Goal: Task Accomplishment & Management: Manage account settings

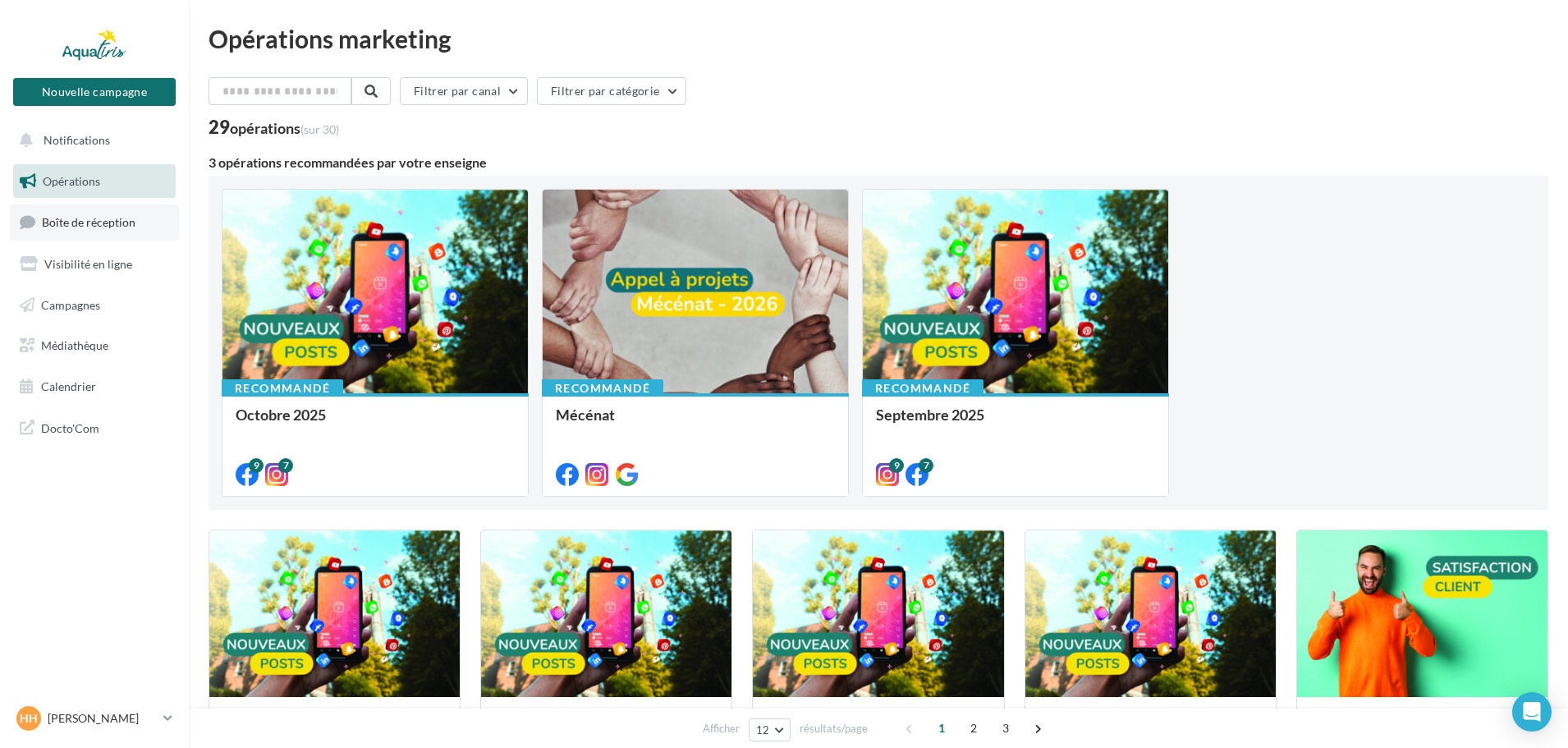
click at [90, 226] on span "Boîte de réception" at bounding box center [89, 222] width 94 height 14
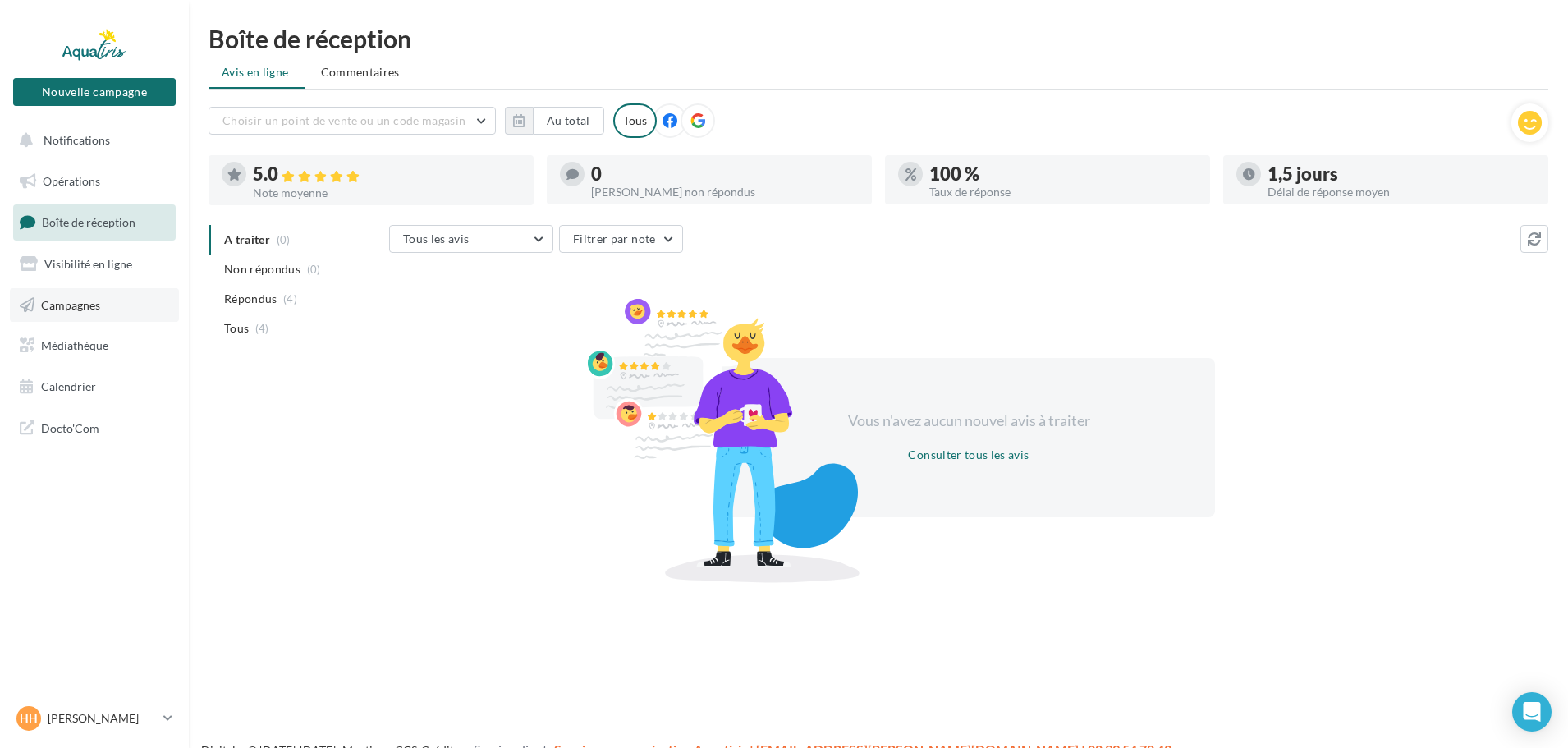
click at [71, 301] on span "Campagnes" at bounding box center [70, 304] width 59 height 14
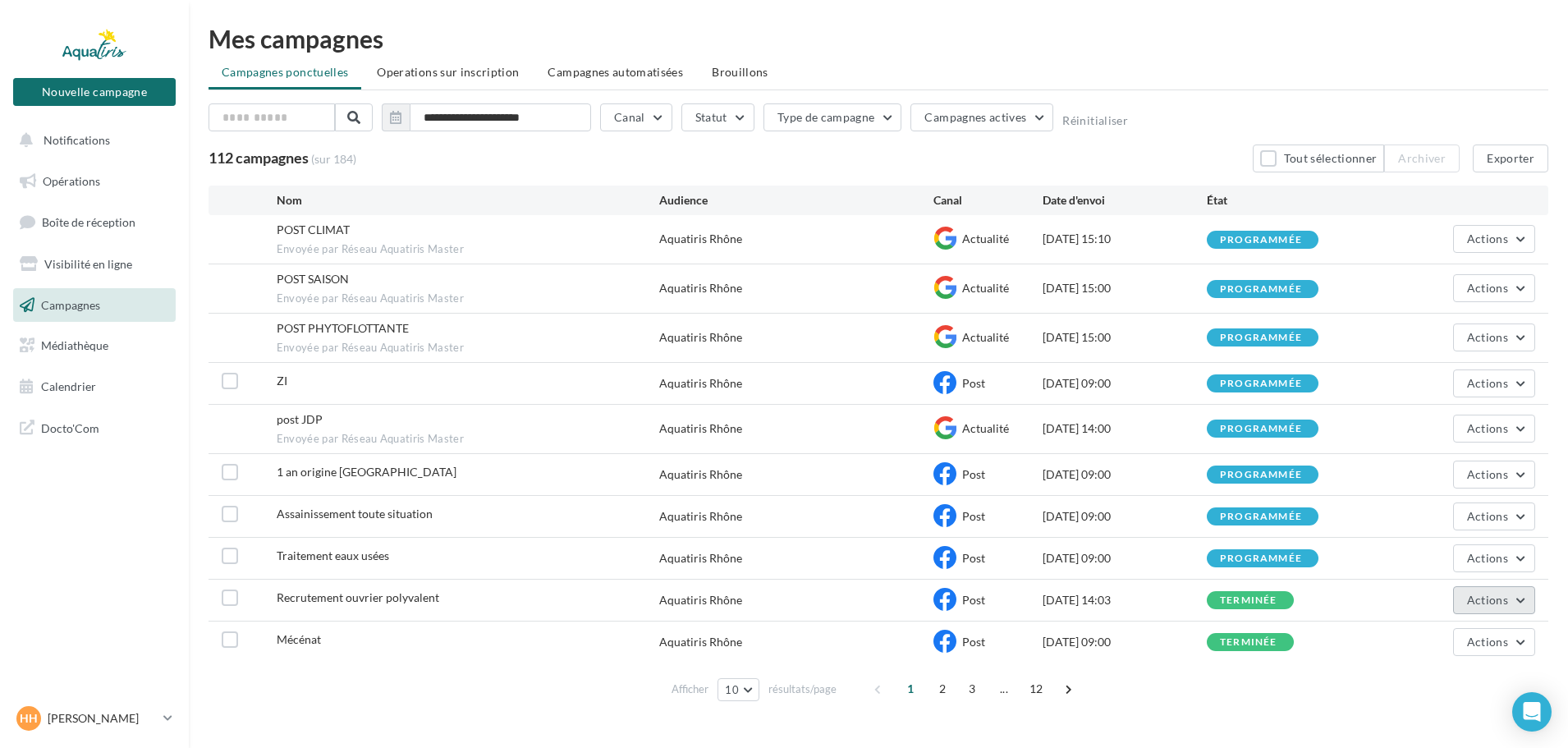
click at [1518, 601] on button "Actions" at bounding box center [1495, 600] width 82 height 28
click at [1451, 394] on button "Voir les résultats" at bounding box center [1451, 391] width 169 height 43
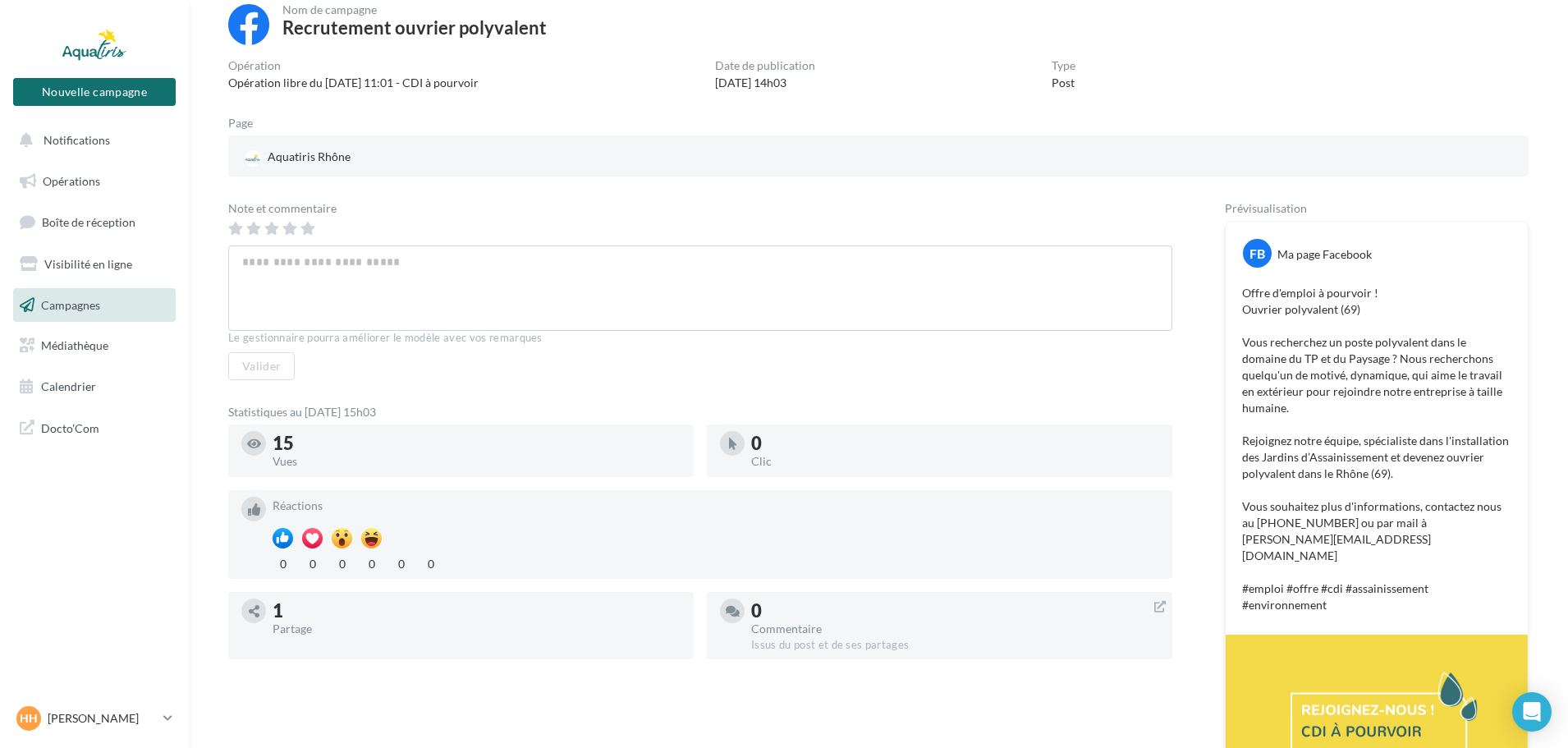
scroll to position [164, 0]
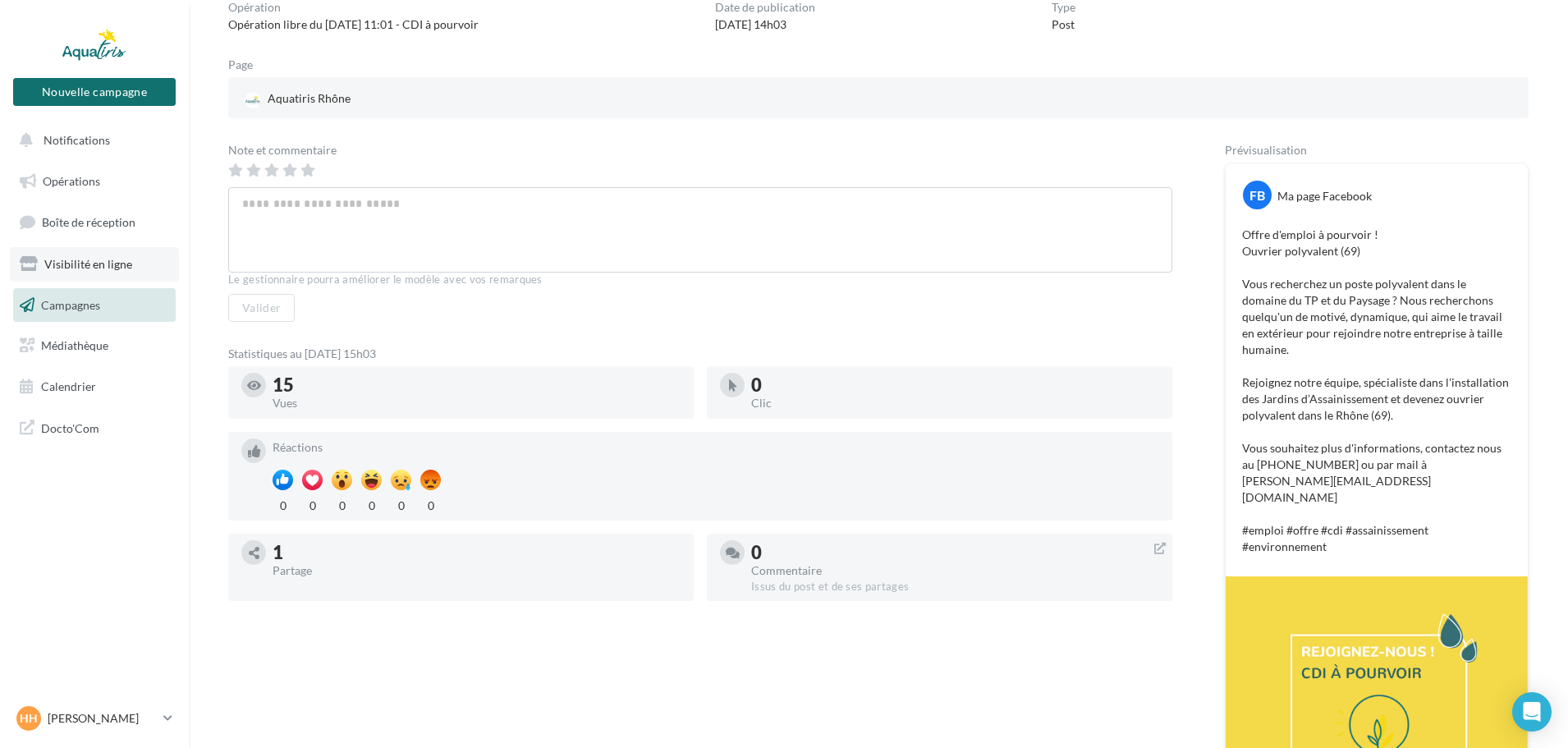
click at [94, 251] on link "Visibilité en ligne" at bounding box center [95, 264] width 169 height 35
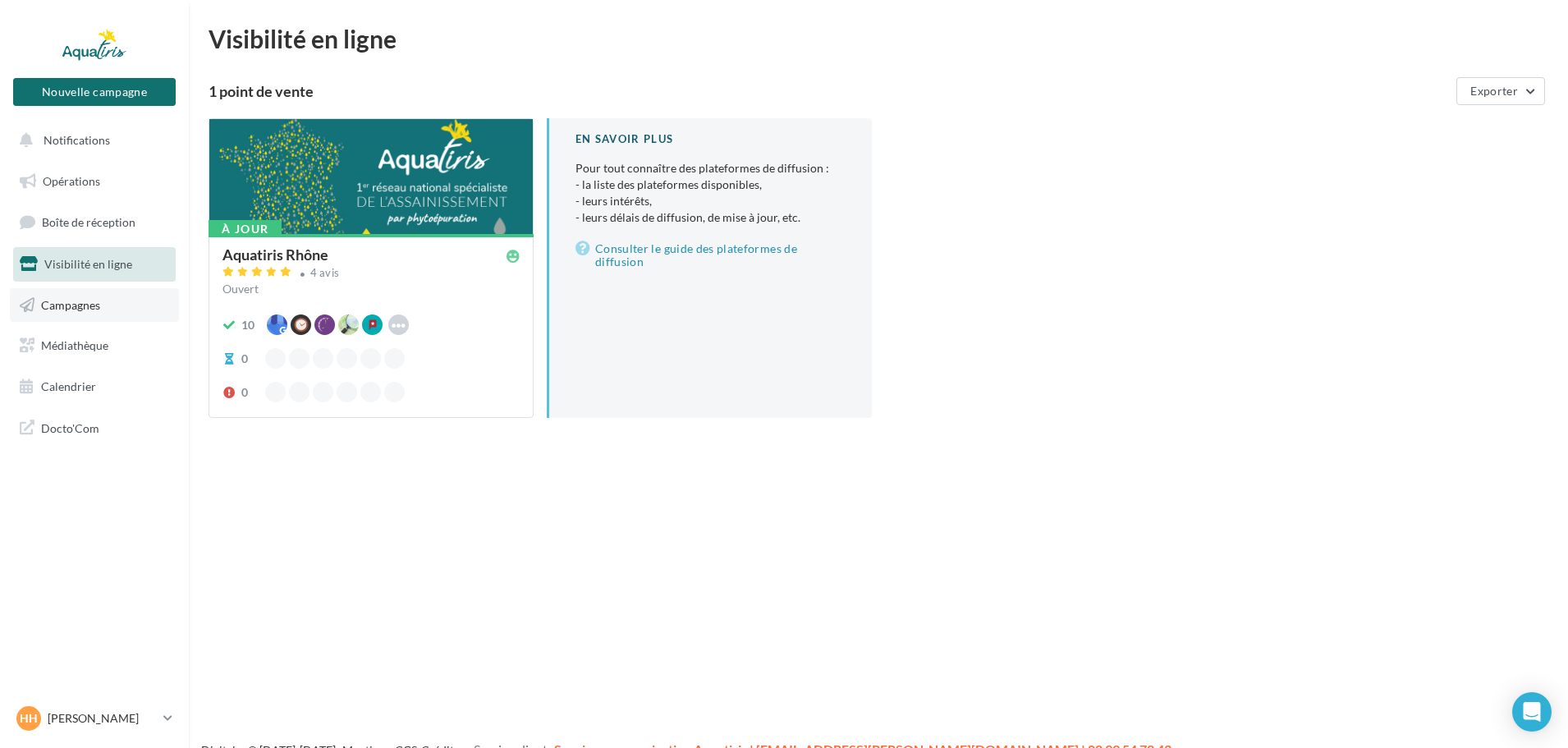
click at [87, 315] on link "Campagnes" at bounding box center [95, 305] width 169 height 35
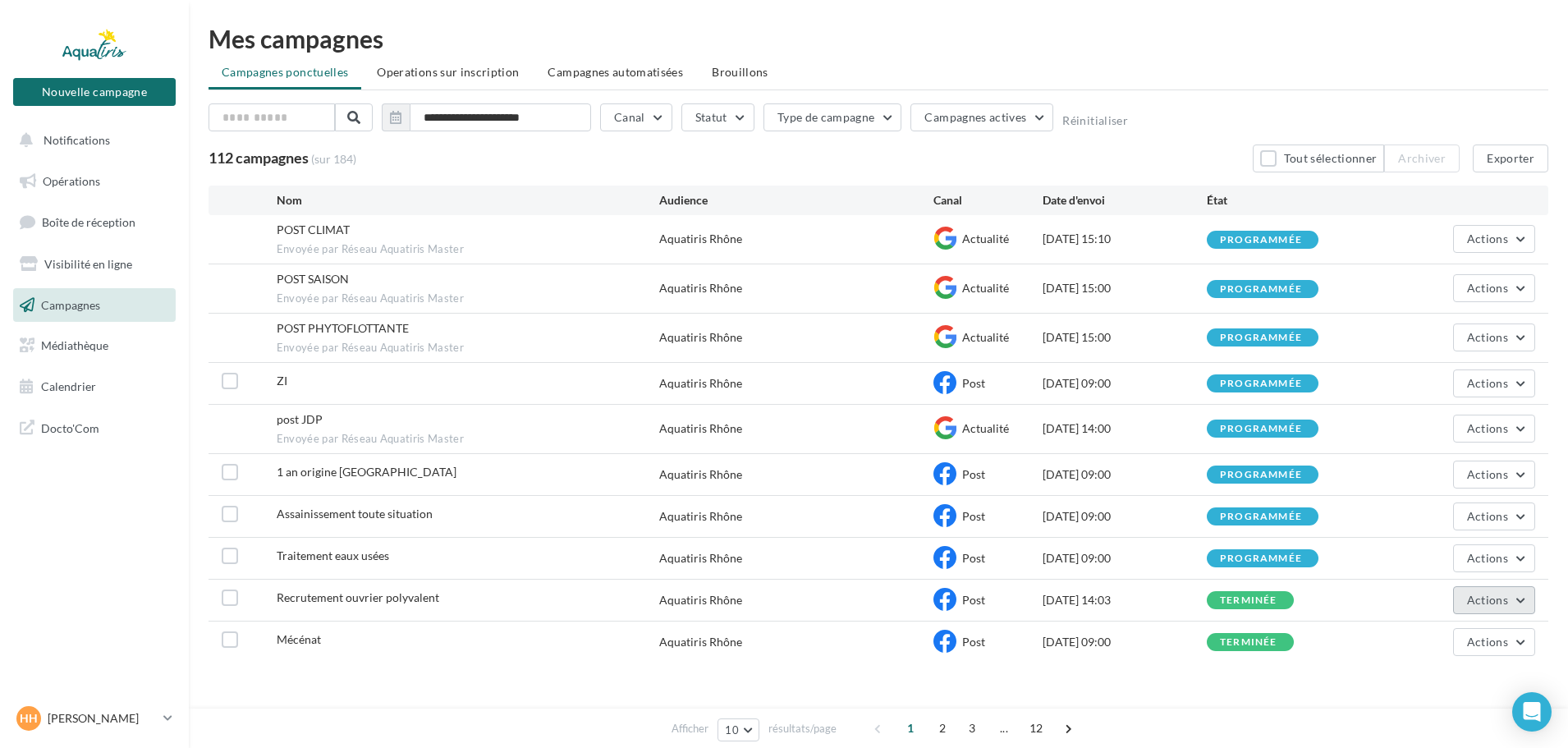
click at [1522, 596] on button "Actions" at bounding box center [1495, 600] width 82 height 28
click at [1446, 517] on button "Détails de la validation" at bounding box center [1451, 520] width 169 height 43
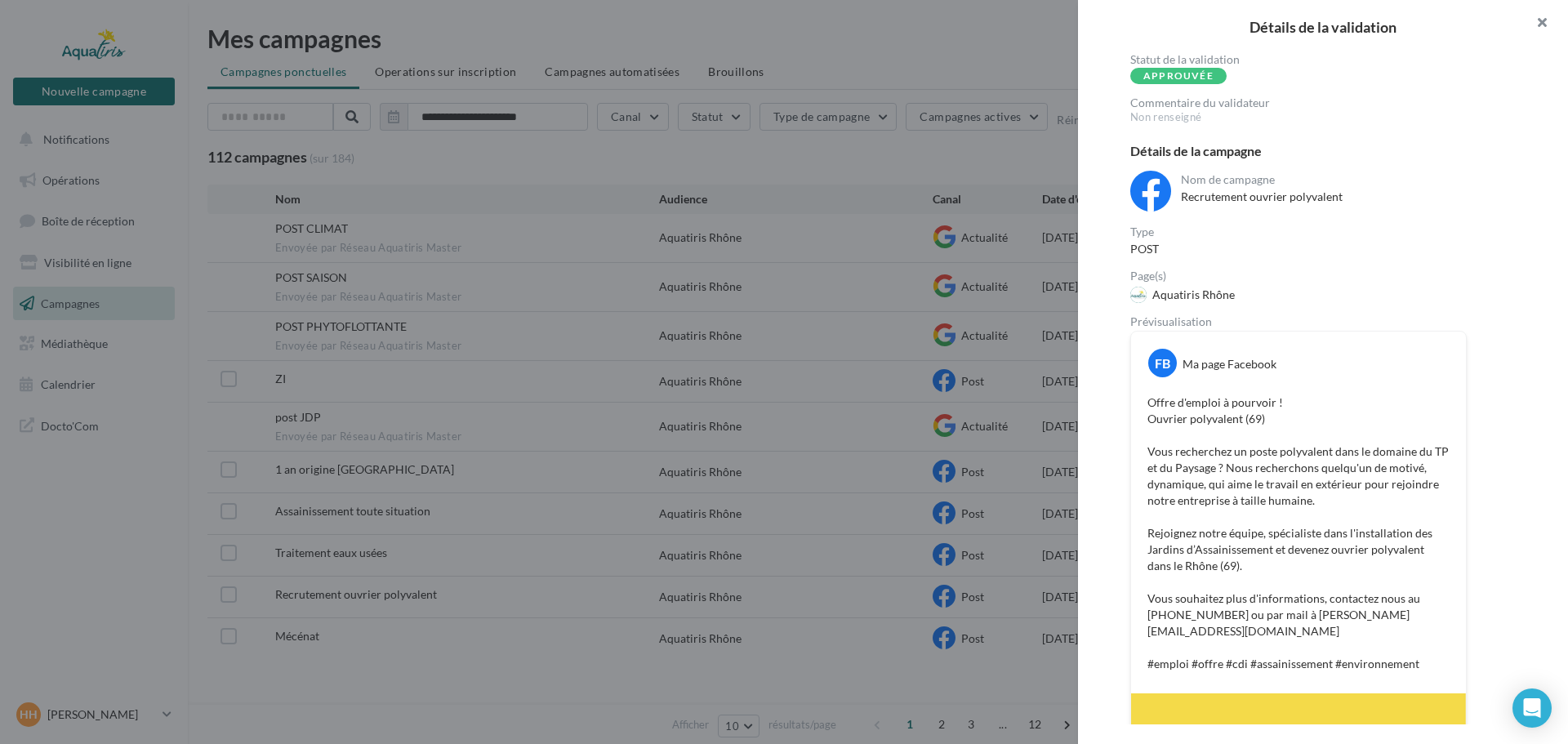
click at [1534, 20] on button "button" at bounding box center [1535, 24] width 65 height 49
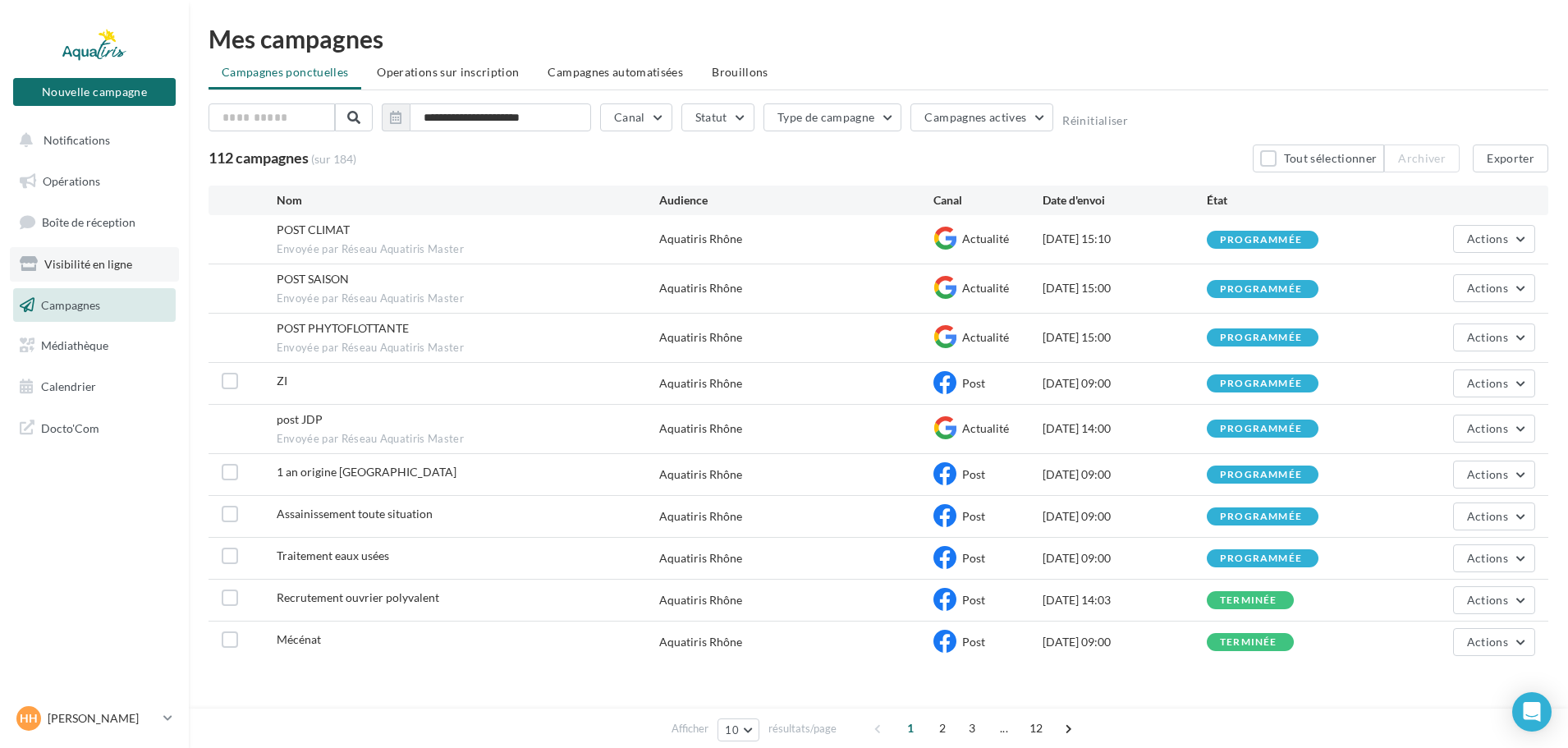
click at [76, 268] on span "Visibilité en ligne" at bounding box center [88, 264] width 88 height 14
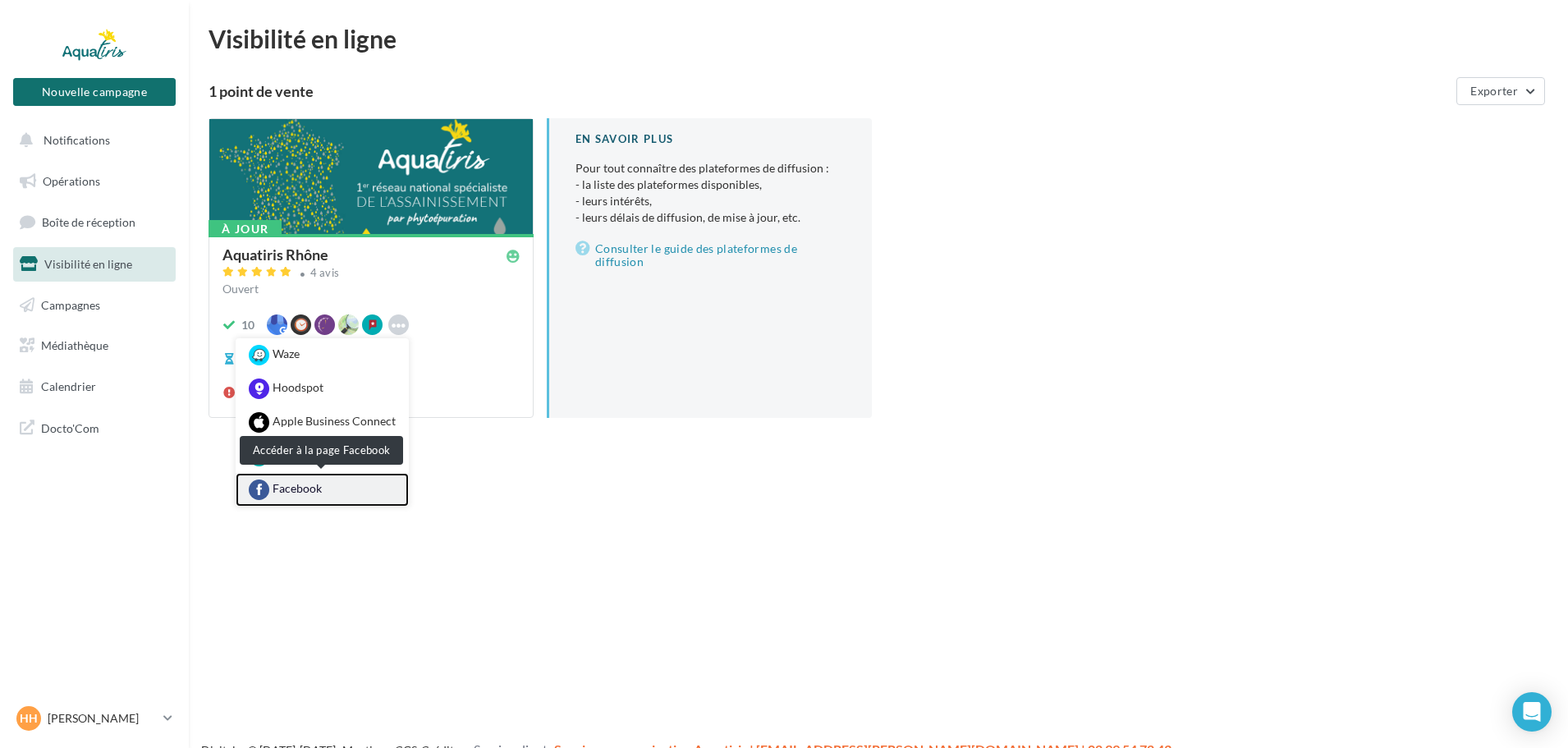
click at [322, 484] on link "Facebook" at bounding box center [322, 490] width 173 height 34
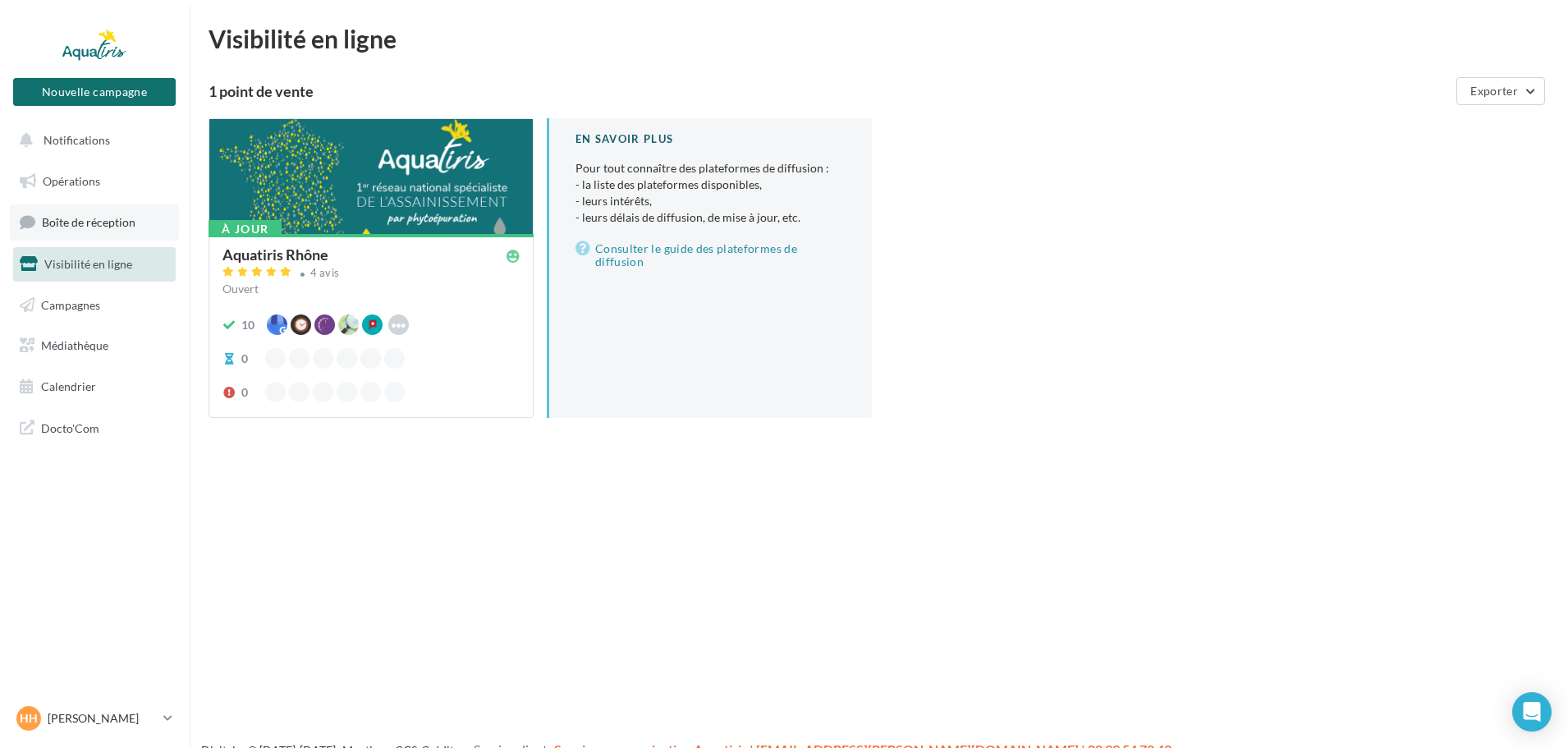
click at [83, 214] on link "Boîte de réception" at bounding box center [95, 222] width 169 height 36
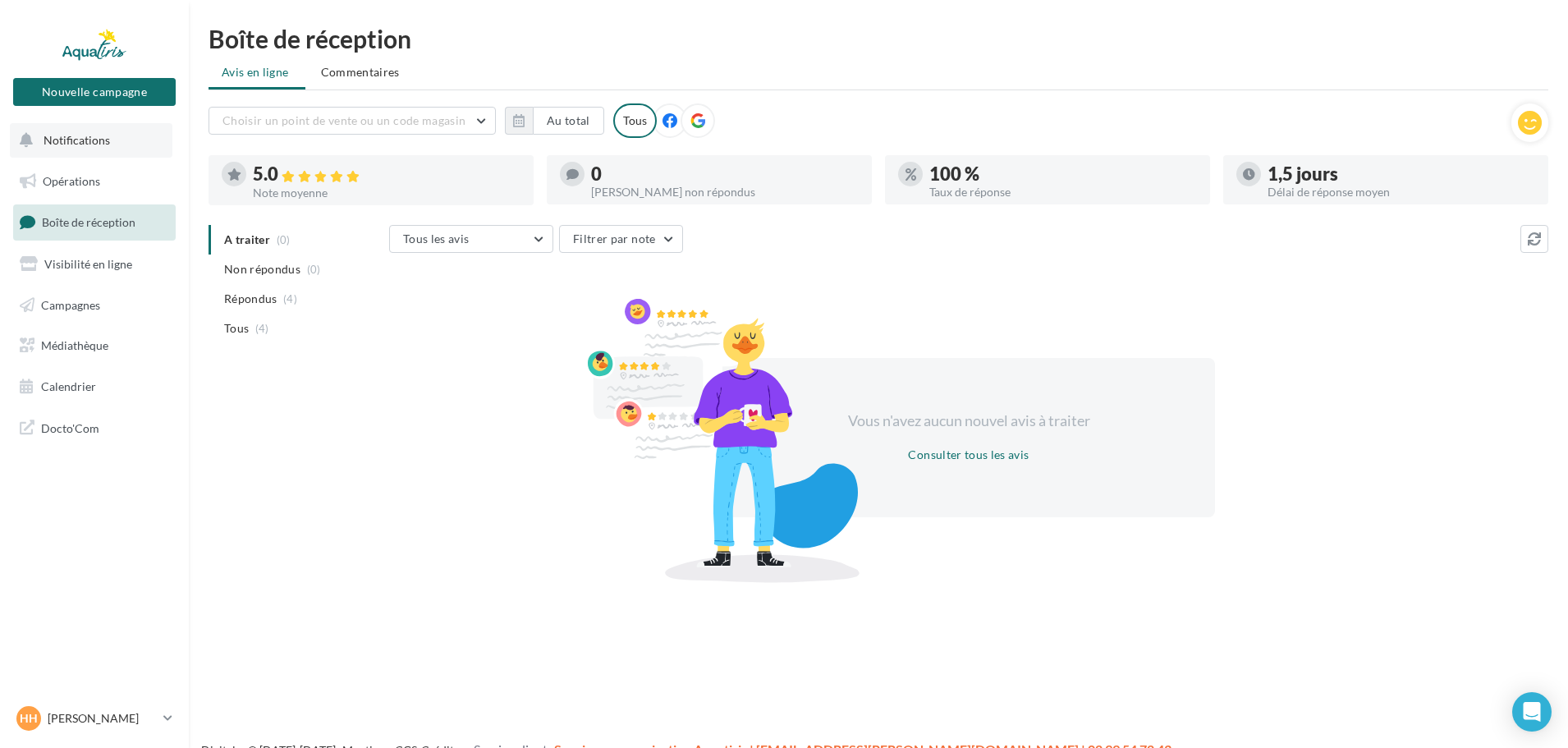
click at [70, 139] on span "Notifications" at bounding box center [76, 139] width 66 height 14
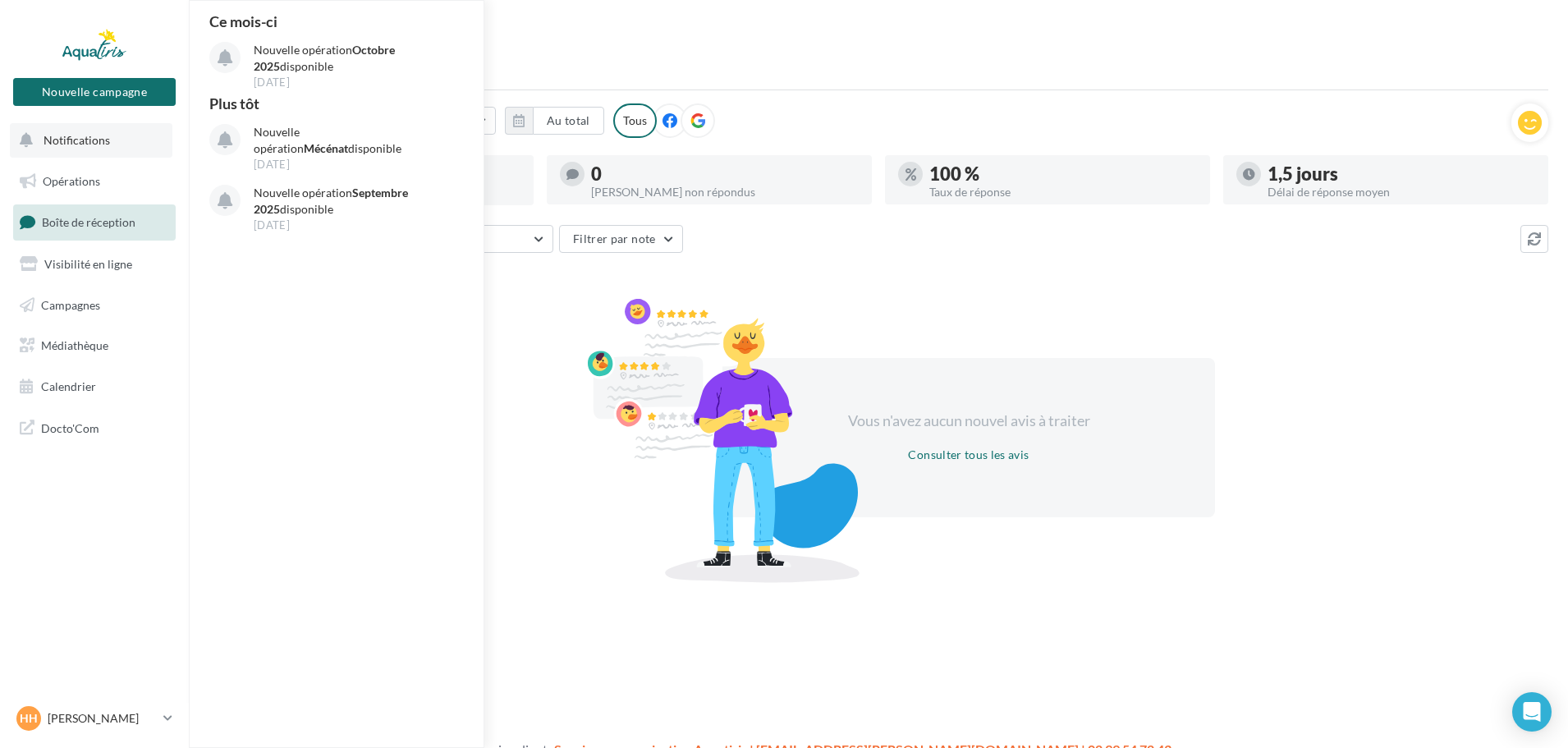
click at [89, 144] on span "Notifications" at bounding box center [76, 139] width 66 height 14
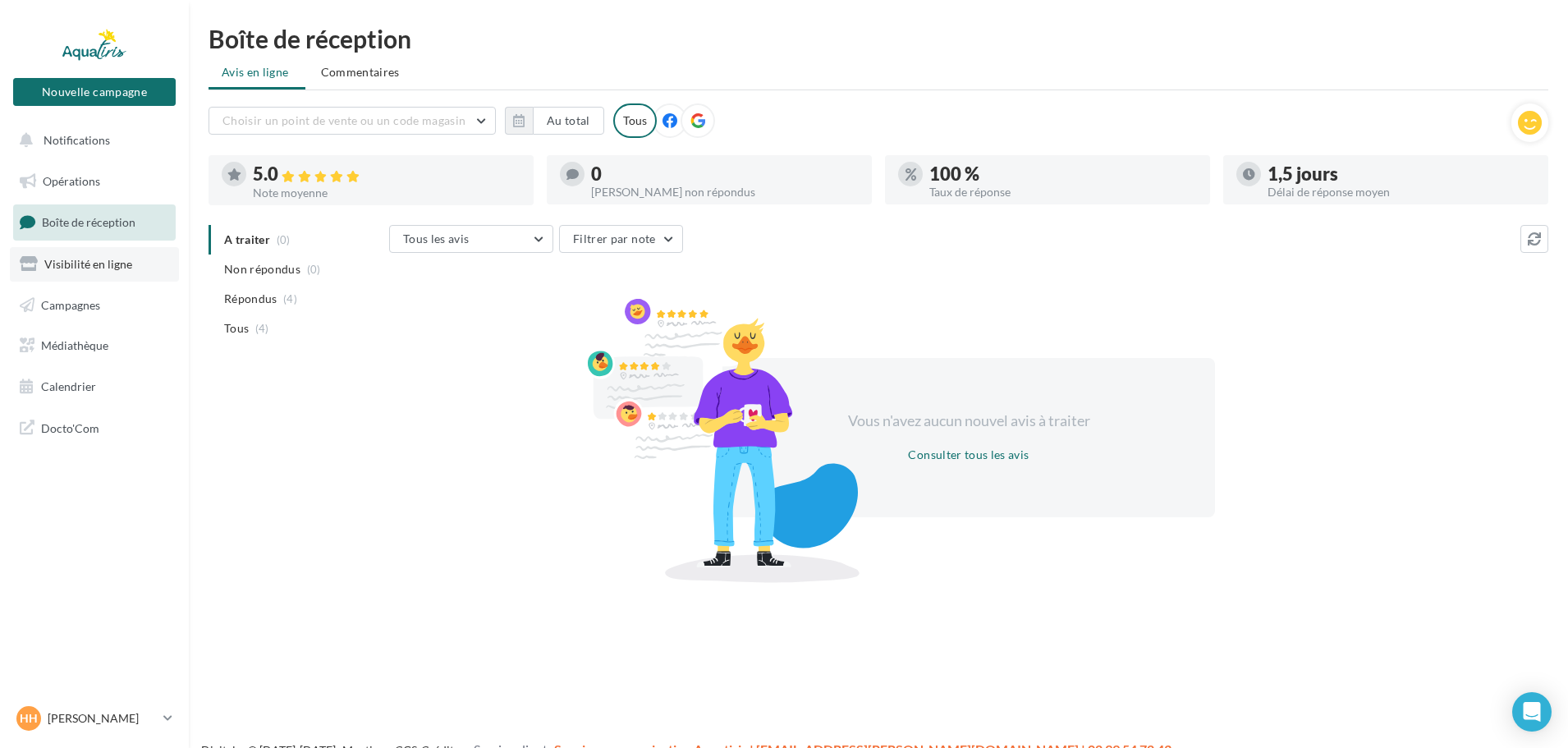
click at [70, 265] on span "Visibilité en ligne" at bounding box center [88, 264] width 88 height 14
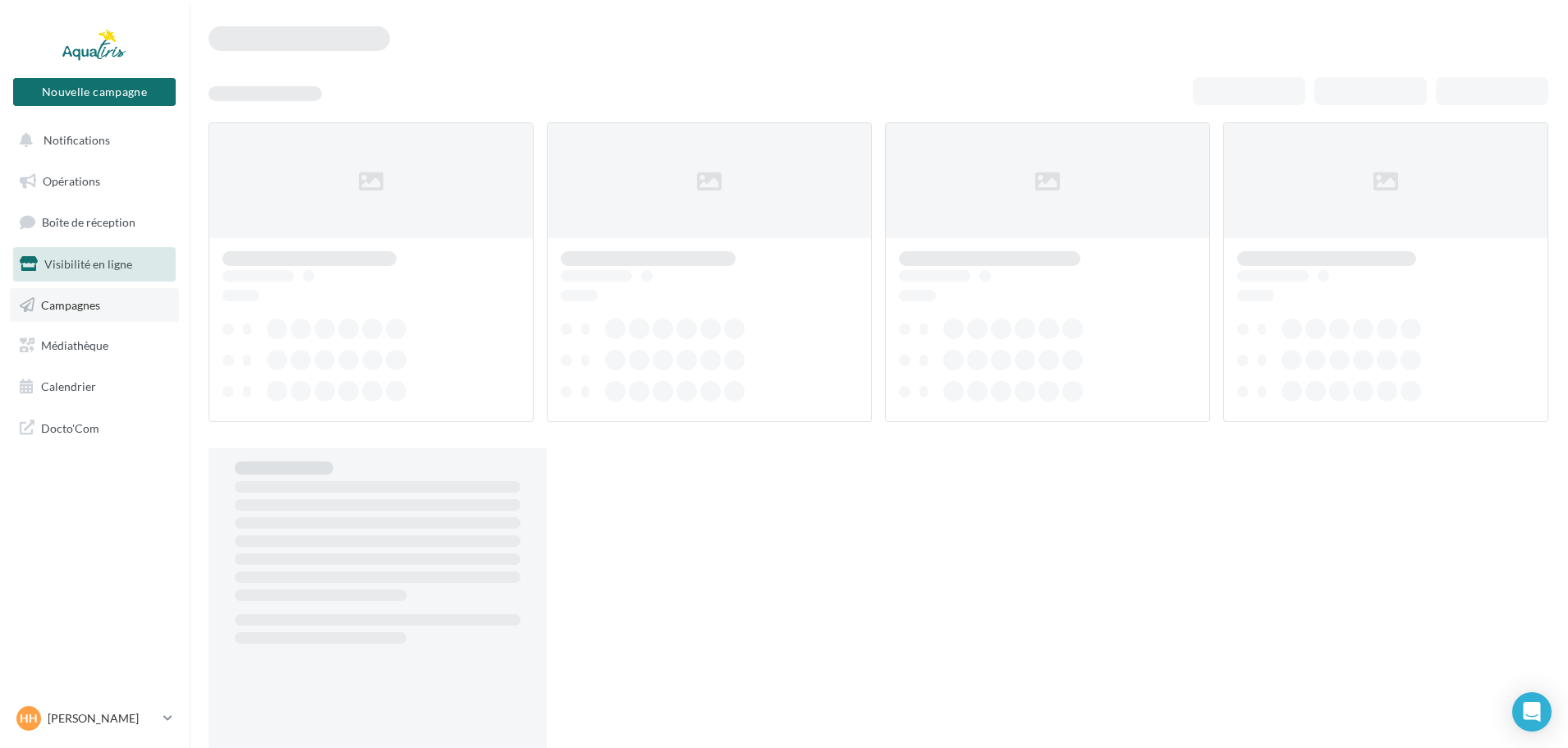
click at [85, 304] on span "Campagnes" at bounding box center [70, 304] width 59 height 14
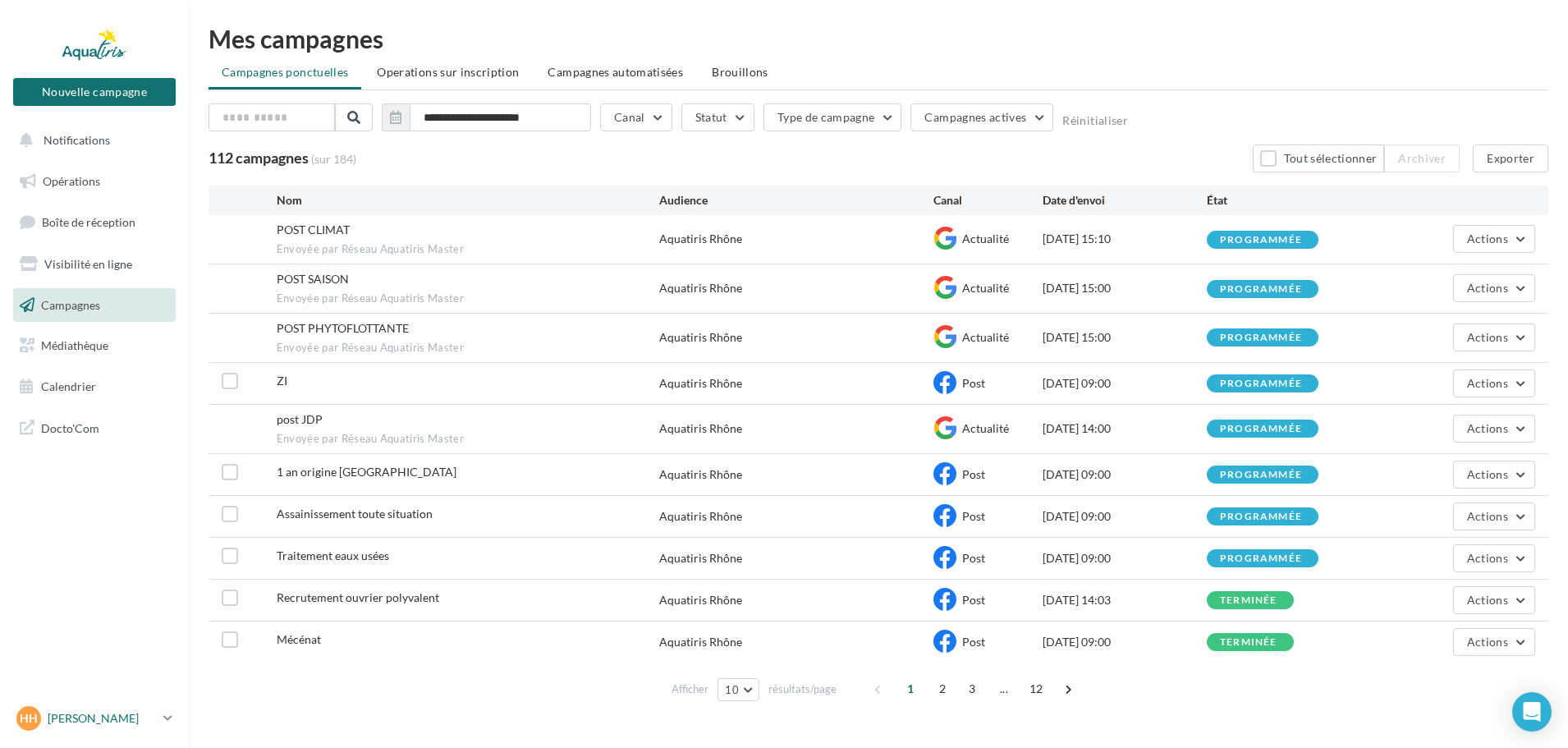
click at [137, 720] on p "[PERSON_NAME]" at bounding box center [102, 719] width 110 height 17
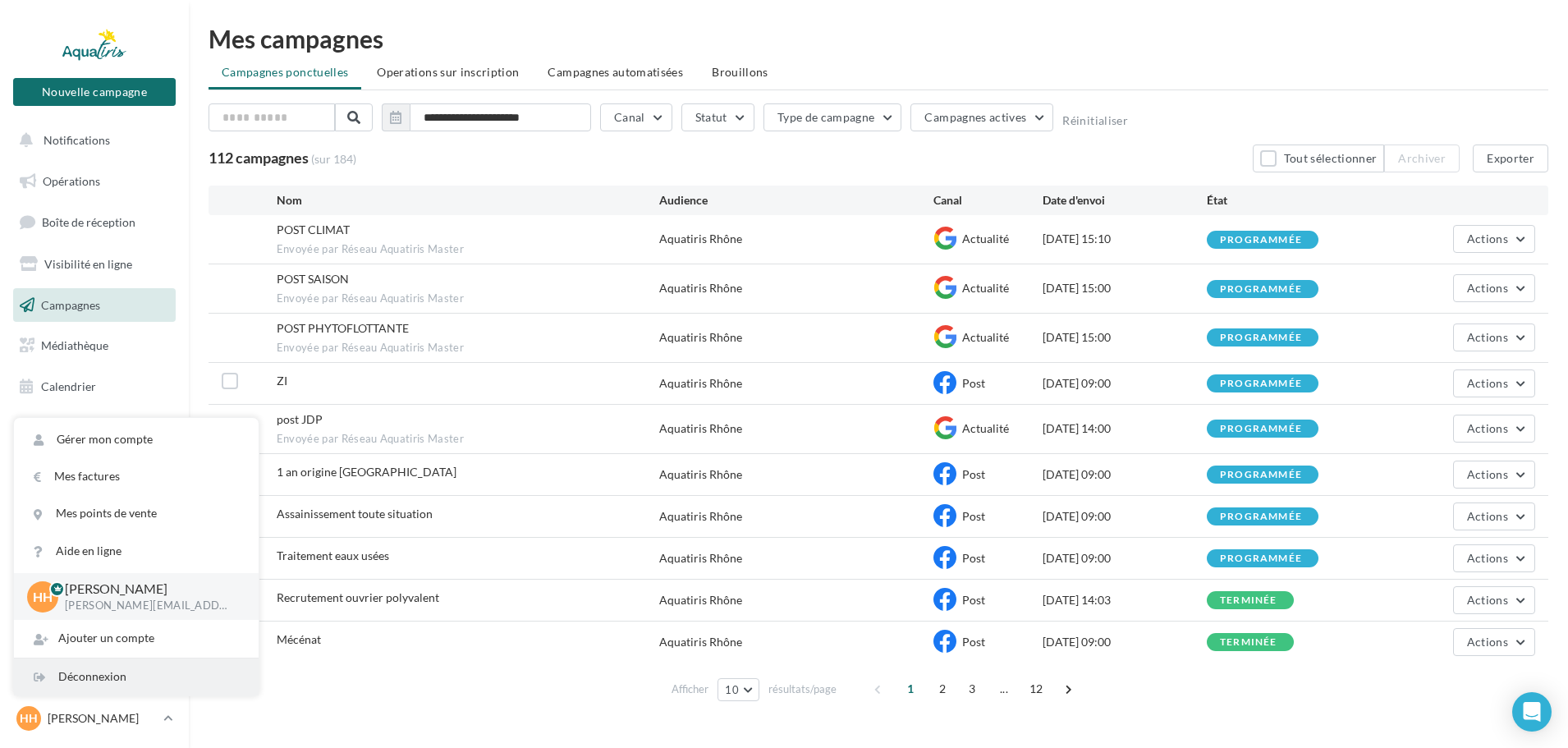
click at [137, 689] on div "Déconnexion" at bounding box center [136, 676] width 244 height 37
